Goal: Information Seeking & Learning: Find specific fact

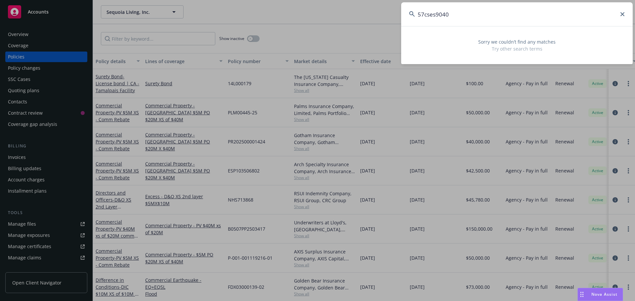
type input "57cses90401"
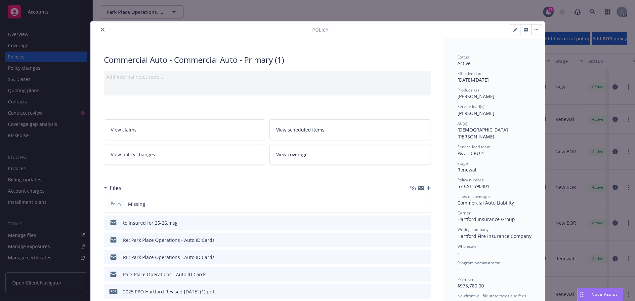
drag, startPoint x: 101, startPoint y: 31, endPoint x: 97, endPoint y: 19, distance: 12.9
click at [101, 31] on icon "close" at bounding box center [102, 30] width 4 height 4
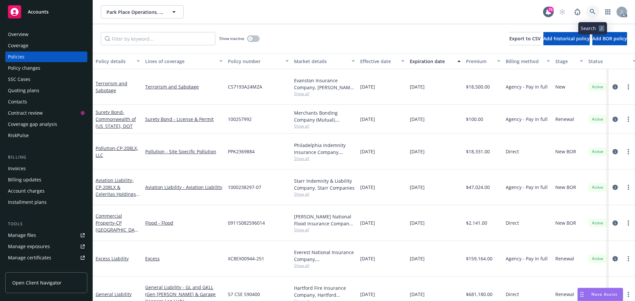
click at [588, 12] on link at bounding box center [592, 11] width 13 height 13
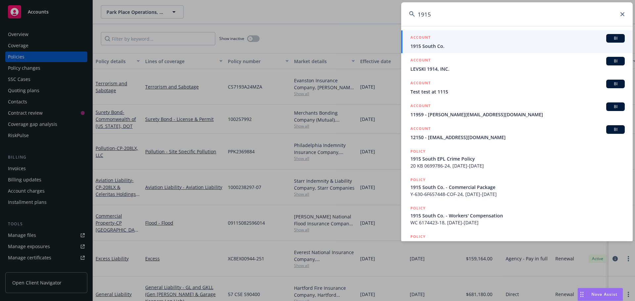
type input "1915"
click at [496, 32] on link "ACCOUNT BI 1915 South Co." at bounding box center [516, 41] width 231 height 23
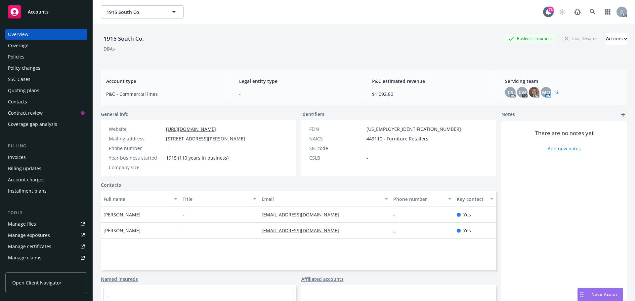
click at [29, 59] on div "Policies" at bounding box center [46, 57] width 77 height 11
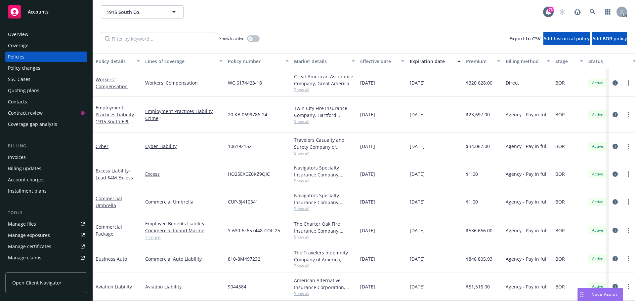
click at [152, 234] on link "2 more" at bounding box center [183, 237] width 77 height 7
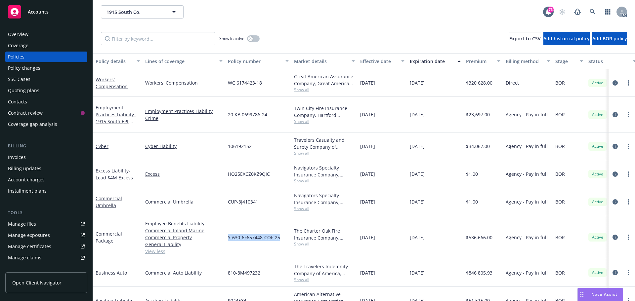
drag, startPoint x: 280, startPoint y: 231, endPoint x: 229, endPoint y: 230, distance: 51.6
click at [229, 230] on div "Y-630-6F657448-COF-25" at bounding box center [258, 237] width 66 height 43
copy span "Y-630-6F657448-COF-25"
click at [303, 241] on span "Show all" at bounding box center [324, 244] width 61 height 6
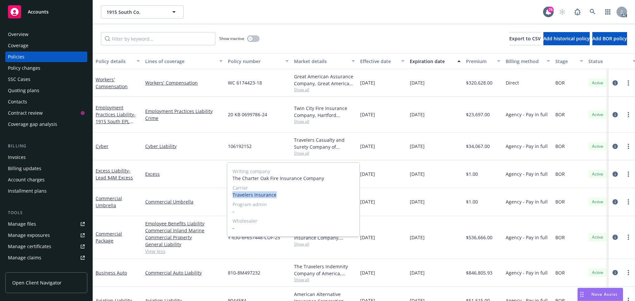
drag, startPoint x: 279, startPoint y: 194, endPoint x: 228, endPoint y: 195, distance: 50.2
click at [228, 195] on div "Writing company The Charter Oak Fire Insurance Company Carrier Travelers Insura…" at bounding box center [293, 200] width 132 height 74
copy span "Travelers Insurance"
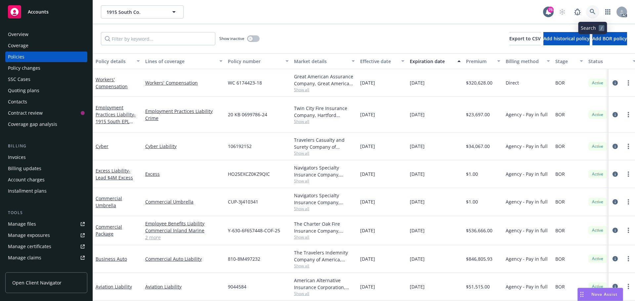
click at [592, 8] on link at bounding box center [592, 11] width 13 height 13
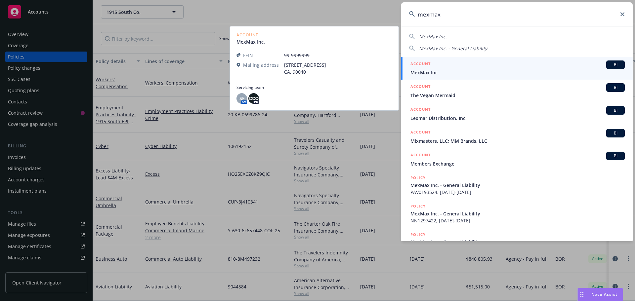
type input "mexmax"
click at [476, 63] on div "ACCOUNT BI" at bounding box center [517, 64] width 214 height 9
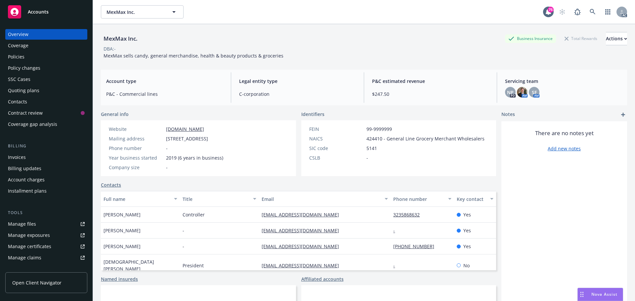
click at [30, 56] on div "Policies" at bounding box center [46, 57] width 77 height 11
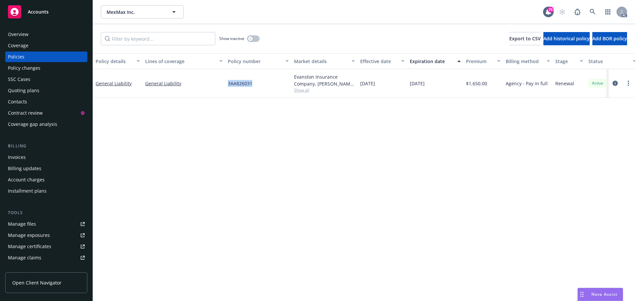
drag, startPoint x: 256, startPoint y: 84, endPoint x: 234, endPoint y: 82, distance: 21.9
click at [227, 83] on div "3AA826031" at bounding box center [258, 83] width 66 height 29
copy span "3AA826031"
click at [307, 88] on span "Show all" at bounding box center [324, 90] width 61 height 6
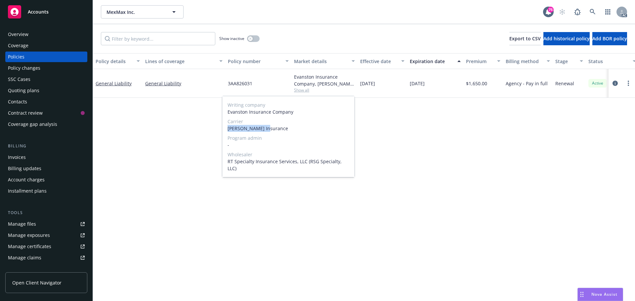
drag, startPoint x: 262, startPoint y: 129, endPoint x: 227, endPoint y: 129, distance: 34.7
click at [227, 129] on span "Markel Insurance" at bounding box center [288, 128] width 122 height 7
copy span "Markel Insurance"
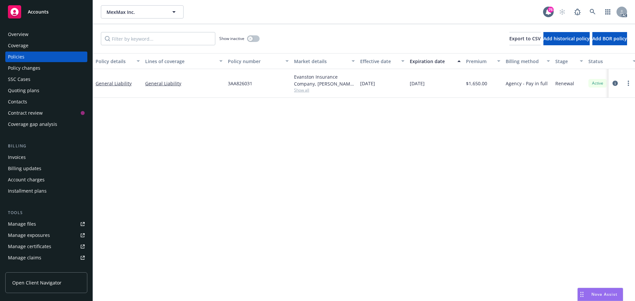
click at [261, 39] on div "Show inactive Export to CSV Add historical policy Add BOR policy" at bounding box center [364, 38] width 542 height 29
click at [257, 39] on button "button" at bounding box center [253, 38] width 13 height 7
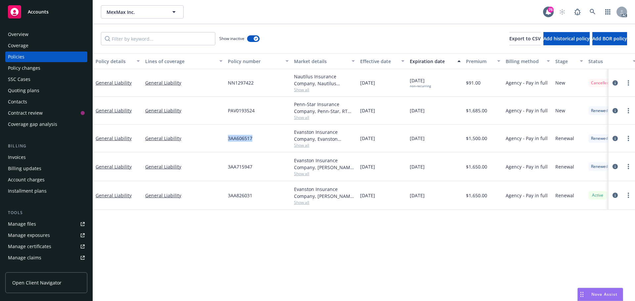
drag, startPoint x: 257, startPoint y: 139, endPoint x: 227, endPoint y: 139, distance: 29.7
click at [227, 139] on div "3AA606517" at bounding box center [258, 139] width 66 height 28
copy span "3AA606517"
click at [591, 12] on icon at bounding box center [592, 12] width 6 height 6
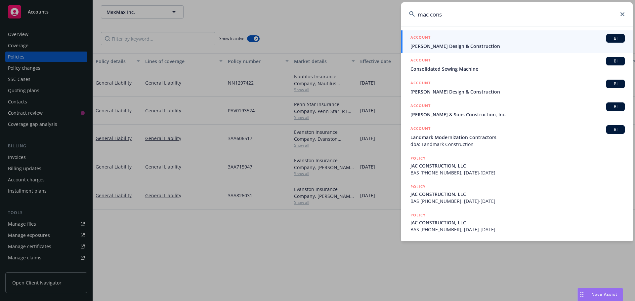
click at [421, 14] on input "mac cons" at bounding box center [516, 14] width 231 height 24
type input "m.ac cons"
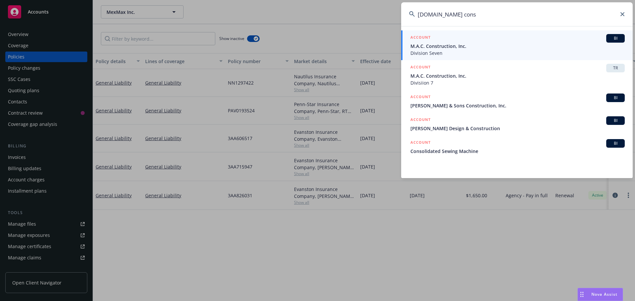
click at [427, 46] on span "M.A.C. Construction, Inc." at bounding box center [517, 46] width 214 height 7
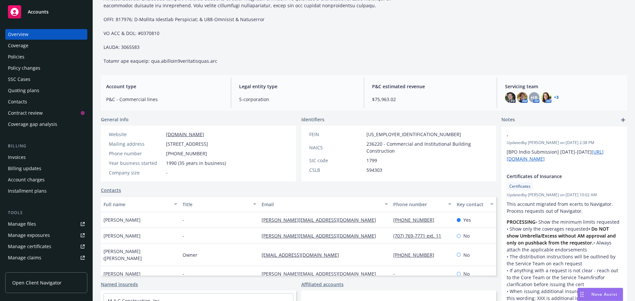
scroll to position [198, 0]
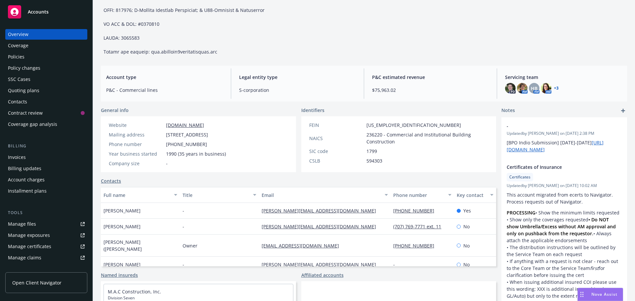
click at [18, 59] on div "Policies" at bounding box center [16, 57] width 17 height 11
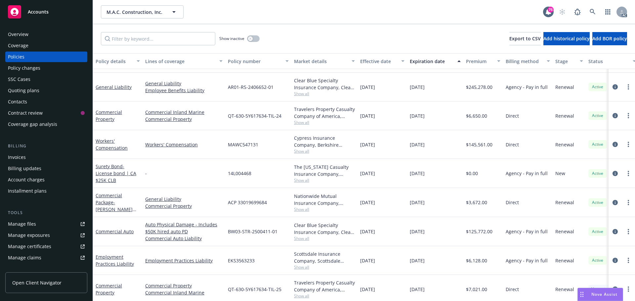
scroll to position [33, 0]
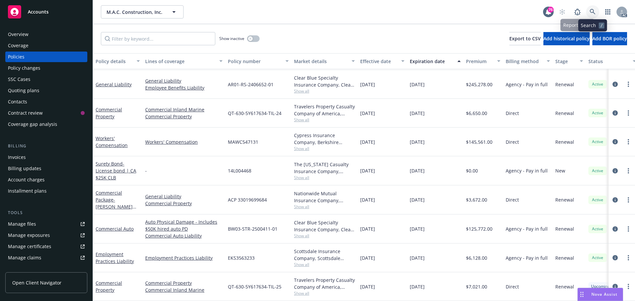
click at [589, 12] on link at bounding box center [592, 11] width 13 height 13
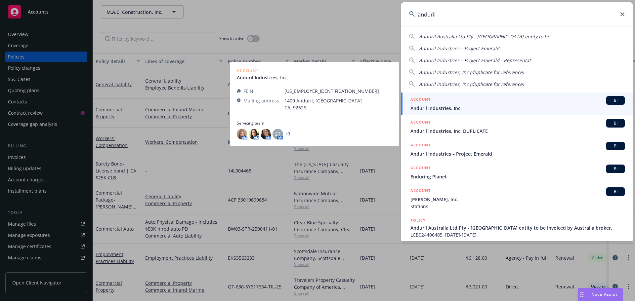
type input "anduril"
click at [486, 102] on div "ACCOUNT BI" at bounding box center [517, 100] width 214 height 9
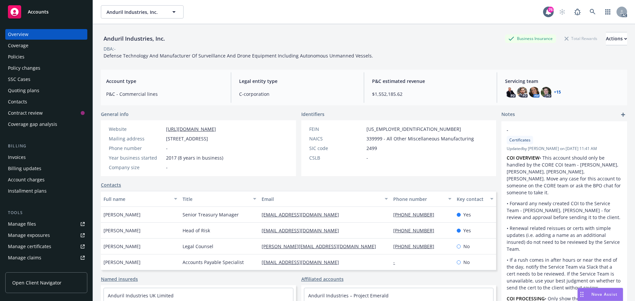
click at [21, 61] on div "Policies" at bounding box center [16, 57] width 17 height 11
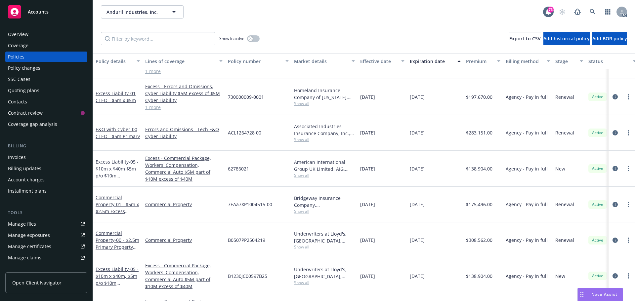
scroll to position [991, 0]
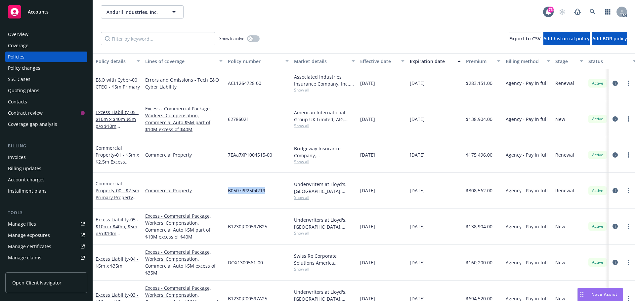
drag, startPoint x: 263, startPoint y: 173, endPoint x: 228, endPoint y: 173, distance: 35.7
click at [228, 187] on span "B0507PP2504219" at bounding box center [246, 190] width 37 height 7
click at [299, 195] on span "Show all" at bounding box center [324, 198] width 61 height 6
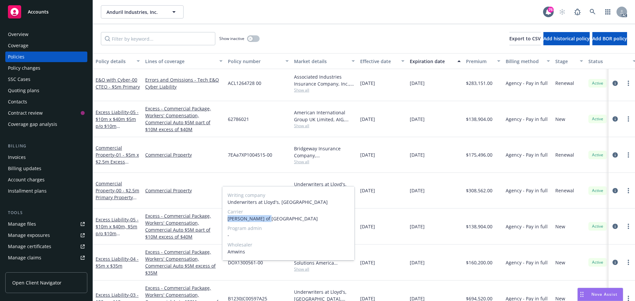
drag, startPoint x: 259, startPoint y: 220, endPoint x: 227, endPoint y: 219, distance: 32.7
click at [227, 219] on div "Writing company Underwriters at Lloyd's, London Carrier Lloyd's of London Progr…" at bounding box center [288, 223] width 132 height 74
copy span "Lloyd's of London"
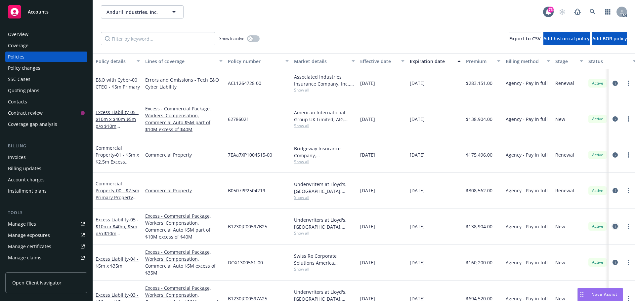
click at [612, 224] on icon "circleInformation" at bounding box center [614, 226] width 5 height 5
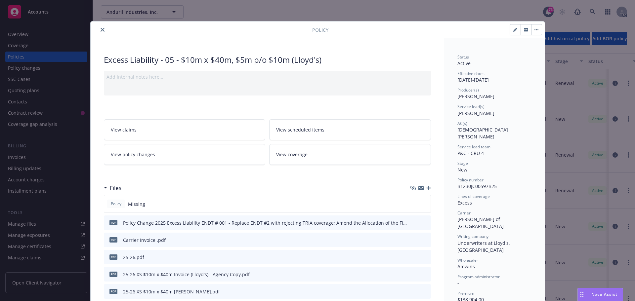
click at [100, 29] on icon "close" at bounding box center [102, 30] width 4 height 4
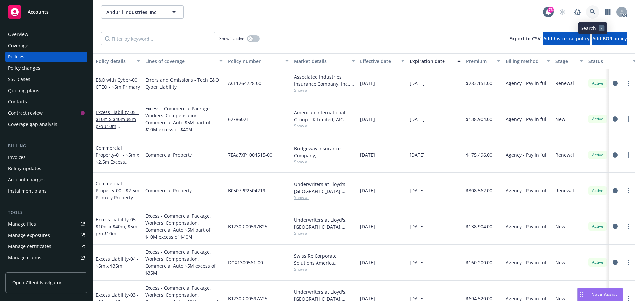
click at [591, 9] on link at bounding box center [592, 11] width 13 height 13
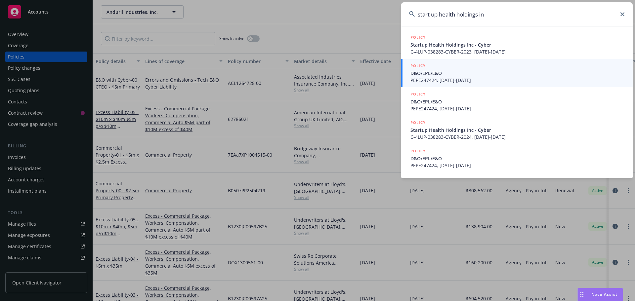
type input "start up health holdings inc"
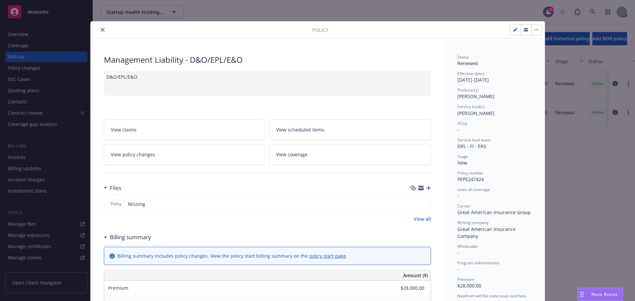
click at [102, 30] on button "close" at bounding box center [102, 30] width 8 height 8
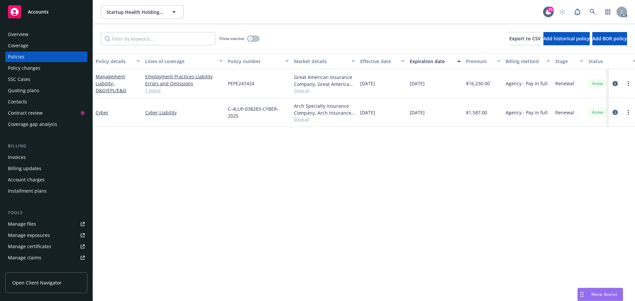
click at [158, 92] on link "1 more" at bounding box center [183, 90] width 77 height 7
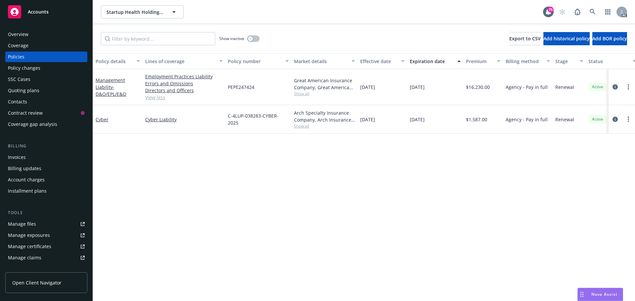
click at [301, 92] on span "Show all" at bounding box center [324, 94] width 61 height 6
click at [282, 89] on div "PEPE247424" at bounding box center [258, 87] width 66 height 36
click at [256, 38] on button "button" at bounding box center [253, 38] width 13 height 7
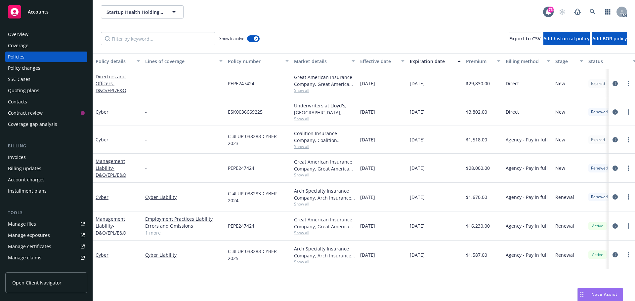
click at [157, 234] on link "1 more" at bounding box center [183, 232] width 77 height 7
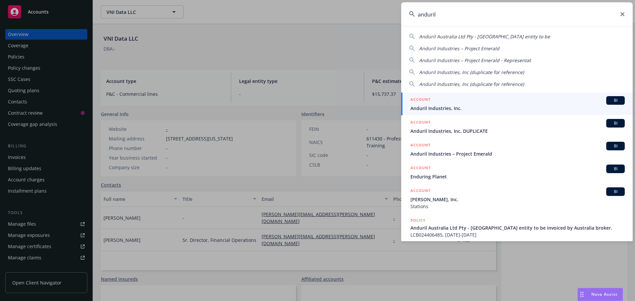
type input "anduril"
click at [500, 104] on div "ACCOUNT BI" at bounding box center [517, 100] width 214 height 9
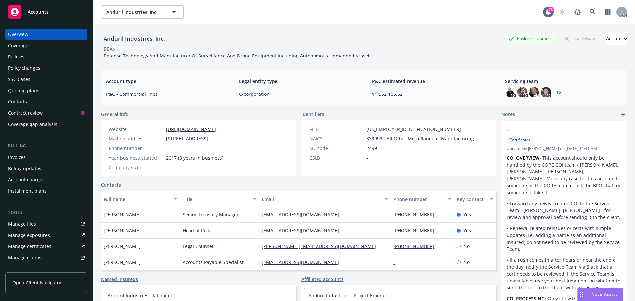
click at [28, 53] on div "Policies" at bounding box center [46, 57] width 77 height 11
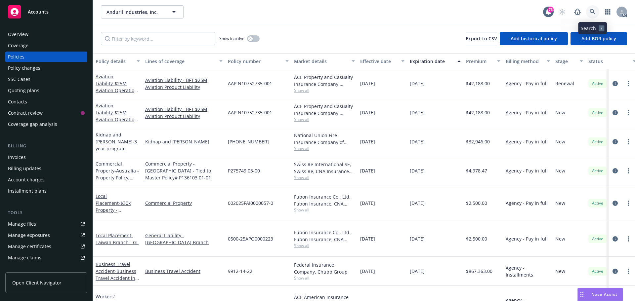
click at [597, 13] on link at bounding box center [592, 11] width 13 height 13
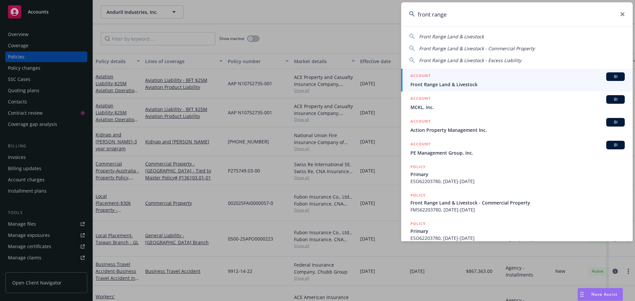
type input "front range"
click at [479, 85] on span "Front Range Land & Livestock" at bounding box center [517, 84] width 214 height 7
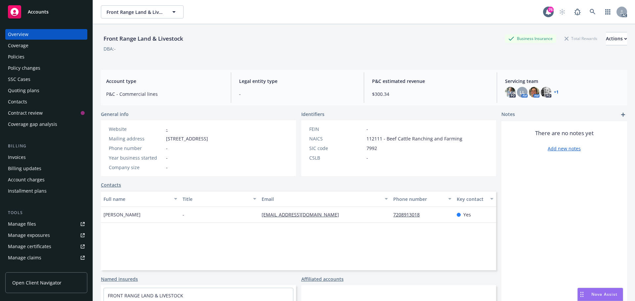
click at [35, 59] on div "Policies" at bounding box center [46, 57] width 77 height 11
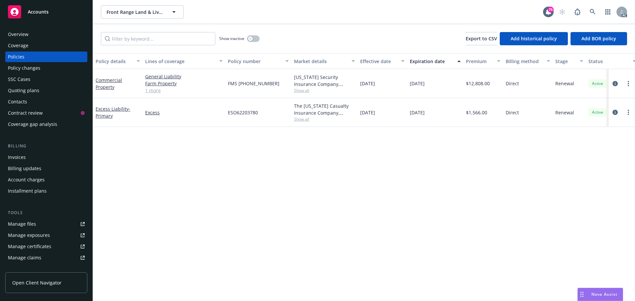
click at [153, 93] on link "1 more" at bounding box center [183, 90] width 77 height 7
